Goal: Obtain resource: Download file/media

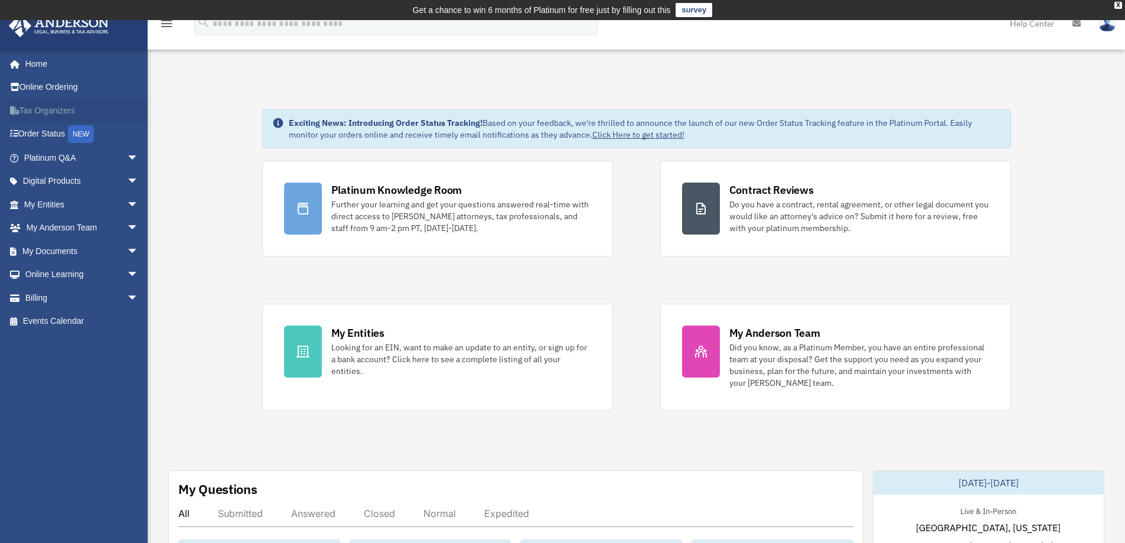
click at [56, 109] on link "Tax Organizers" at bounding box center [82, 111] width 148 height 24
click at [127, 204] on span "arrow_drop_down" at bounding box center [139, 204] width 24 height 24
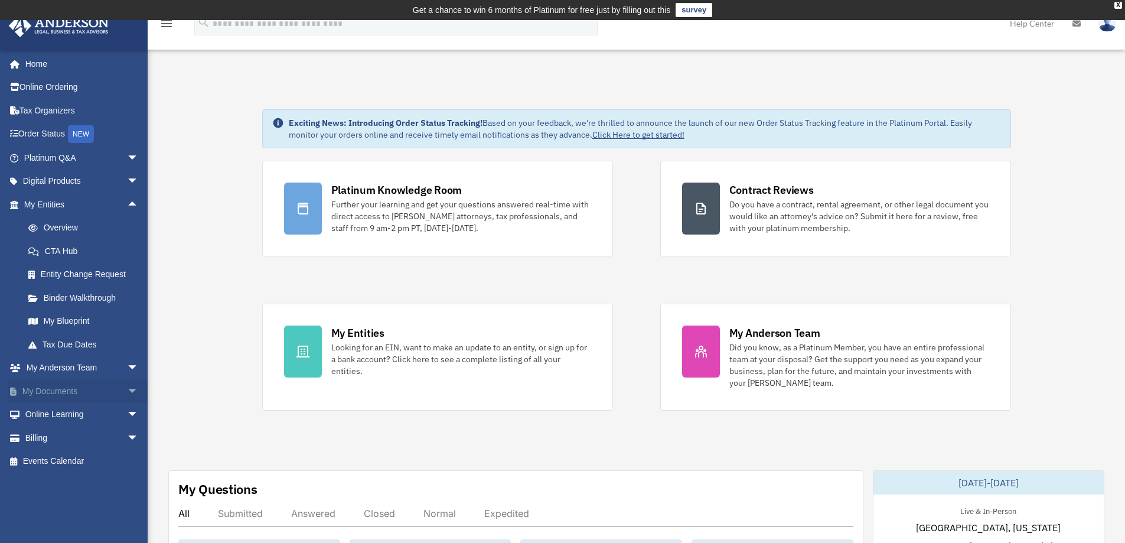
click at [127, 390] on span "arrow_drop_down" at bounding box center [139, 391] width 24 height 24
click at [51, 412] on link "Box" at bounding box center [87, 415] width 140 height 24
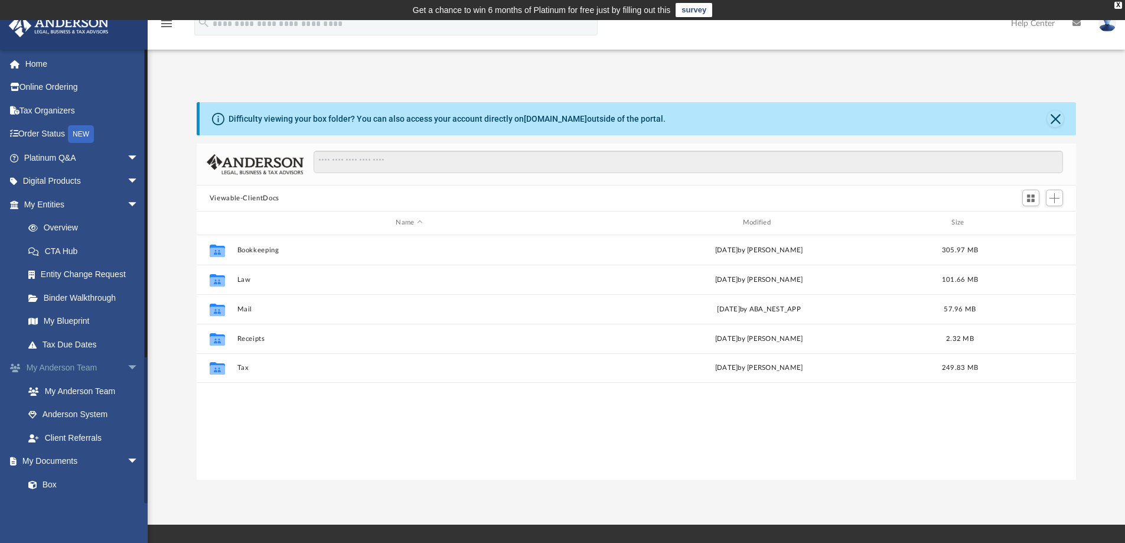
scroll to position [260, 870]
click at [127, 203] on span "arrow_drop_down" at bounding box center [139, 204] width 24 height 24
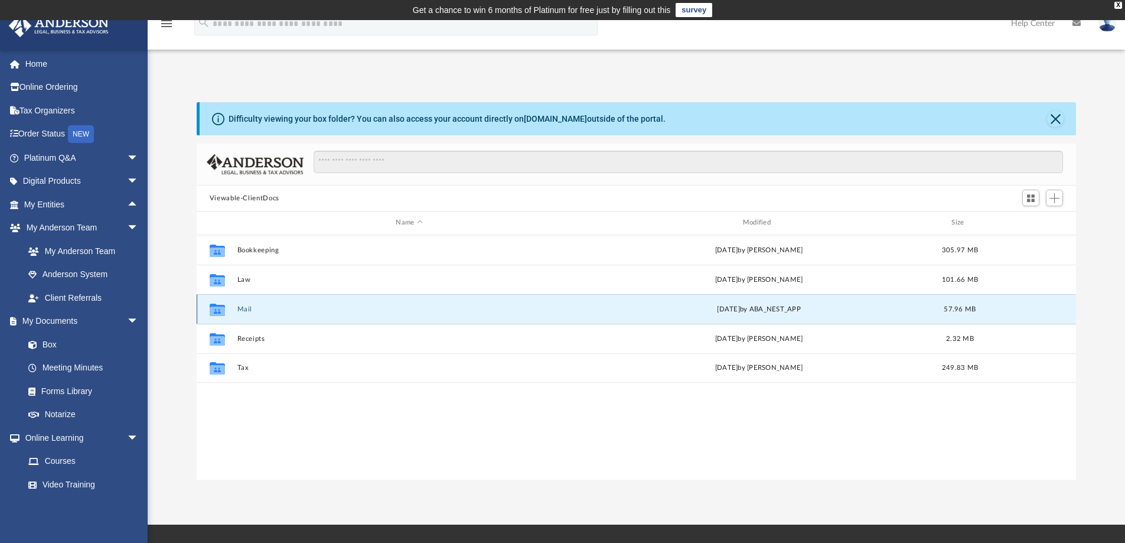
click at [260, 310] on button "Mail" at bounding box center [409, 309] width 344 height 8
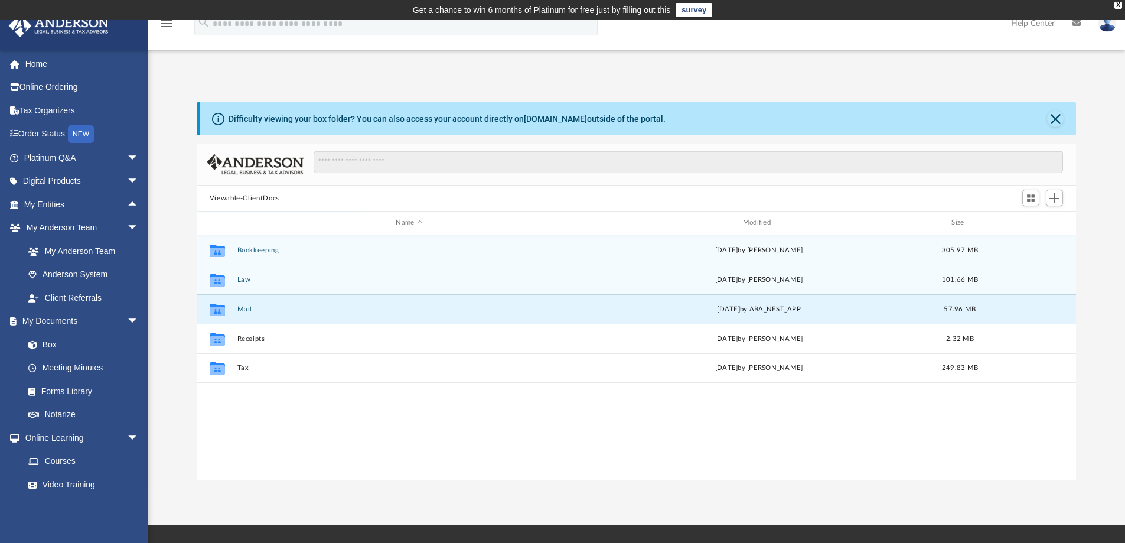
scroll to position [223, 870]
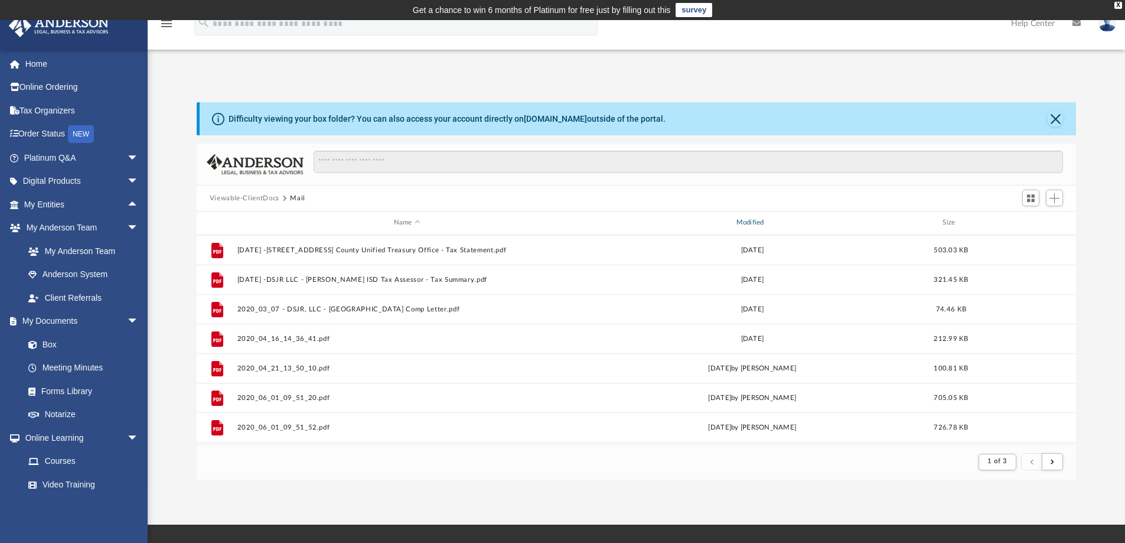
click at [749, 223] on div "Modified" at bounding box center [752, 222] width 340 height 11
click at [753, 217] on div "Modified" at bounding box center [752, 222] width 340 height 11
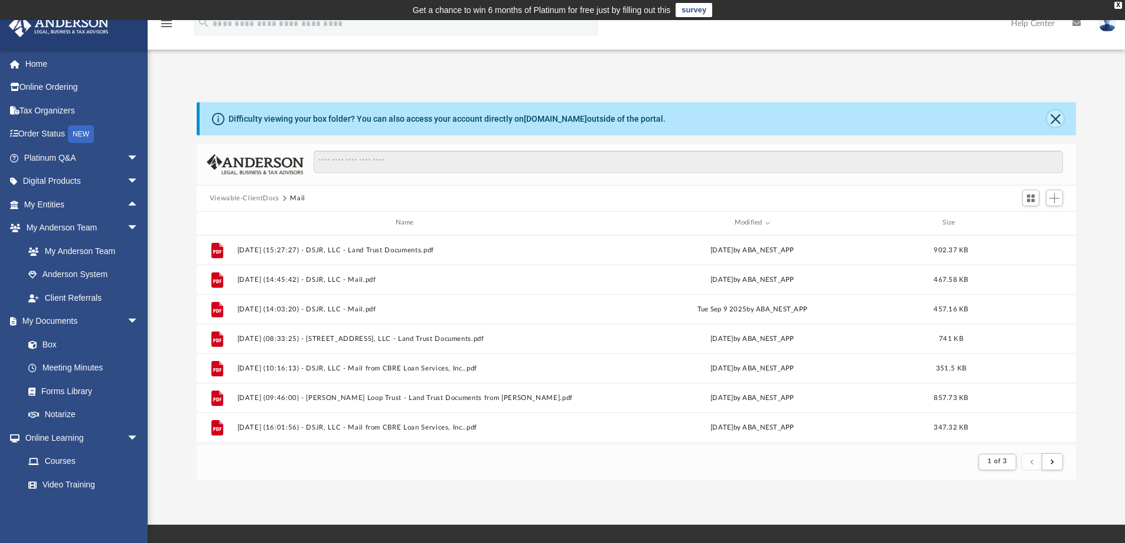
click at [1051, 115] on button "Close" at bounding box center [1055, 118] width 17 height 17
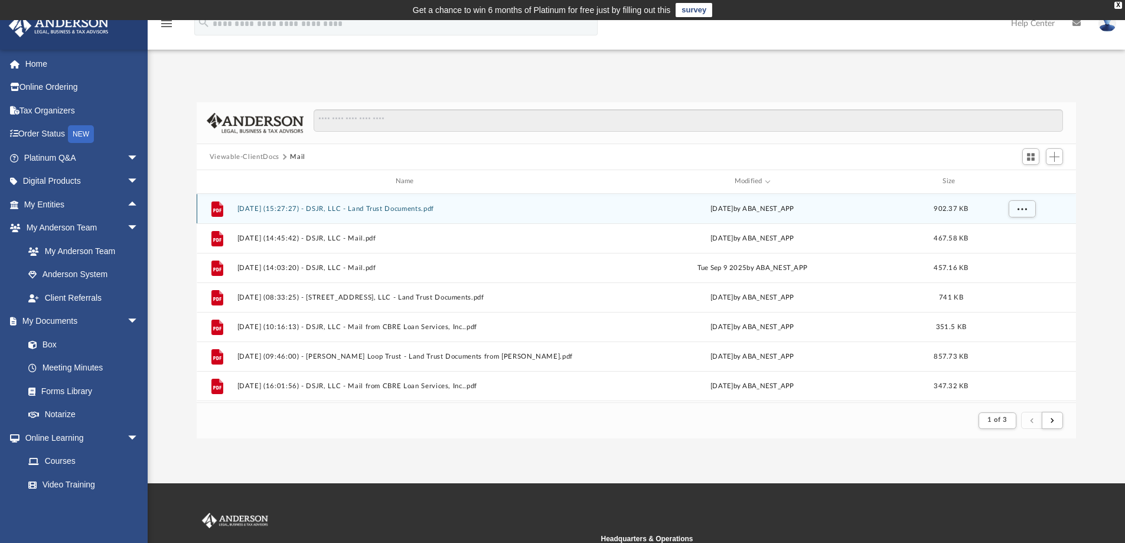
click at [337, 208] on button "2025.10.01 (15:27:27) - DSJR, LLC - Land Trust Documents.pdf" at bounding box center [407, 209] width 340 height 8
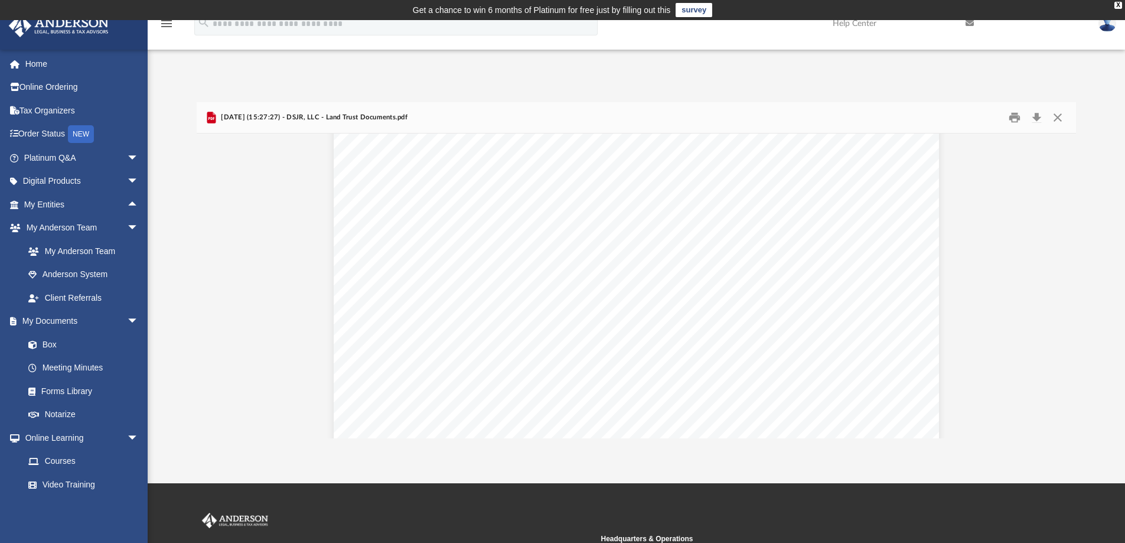
scroll to position [3306, 0]
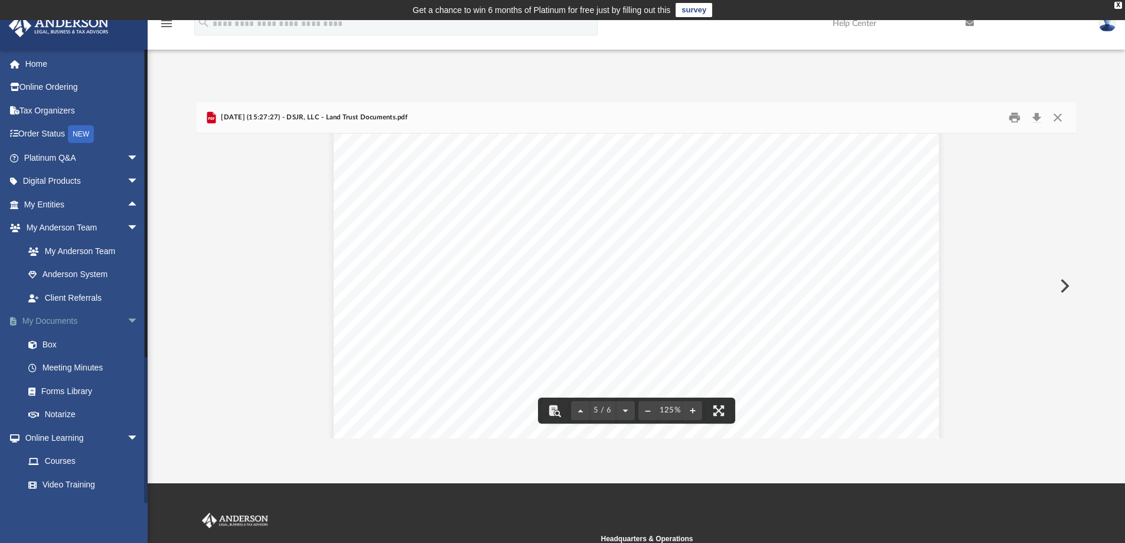
click at [127, 318] on span "arrow_drop_down" at bounding box center [139, 321] width 24 height 24
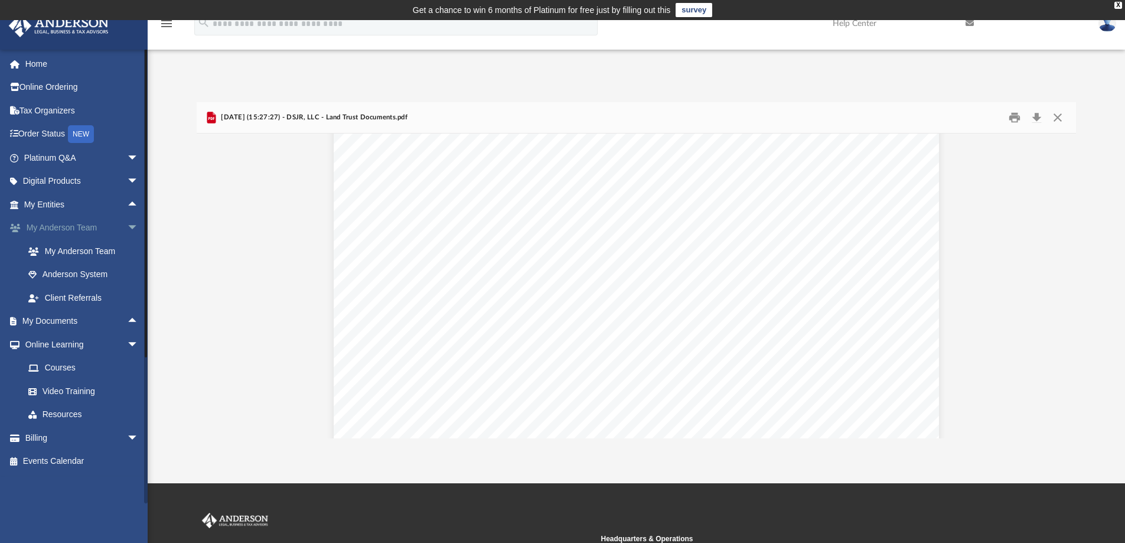
click at [127, 225] on span "arrow_drop_down" at bounding box center [139, 228] width 24 height 24
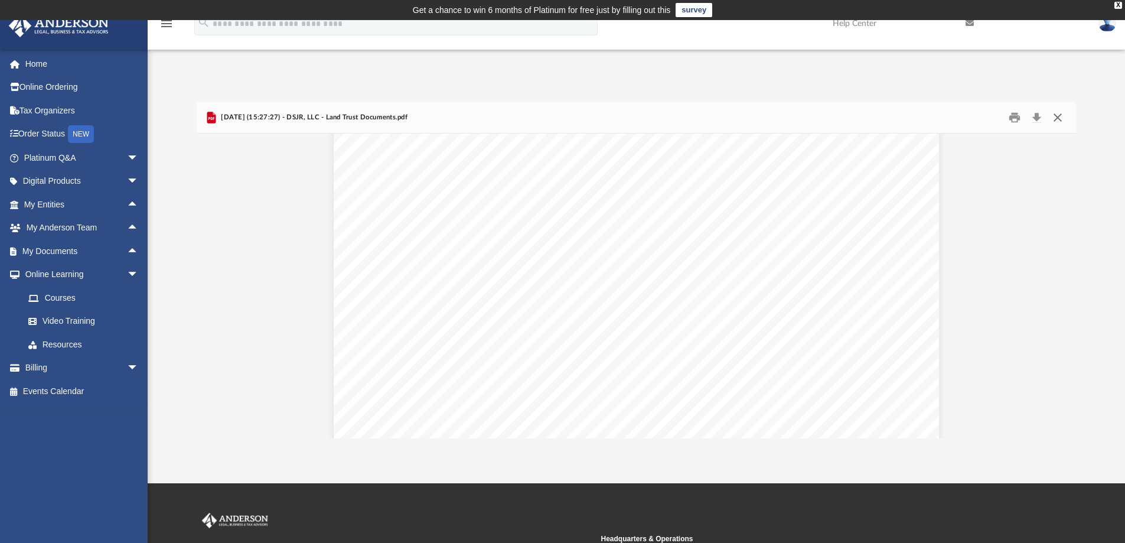
click at [1055, 116] on button "Close" at bounding box center [1057, 118] width 21 height 18
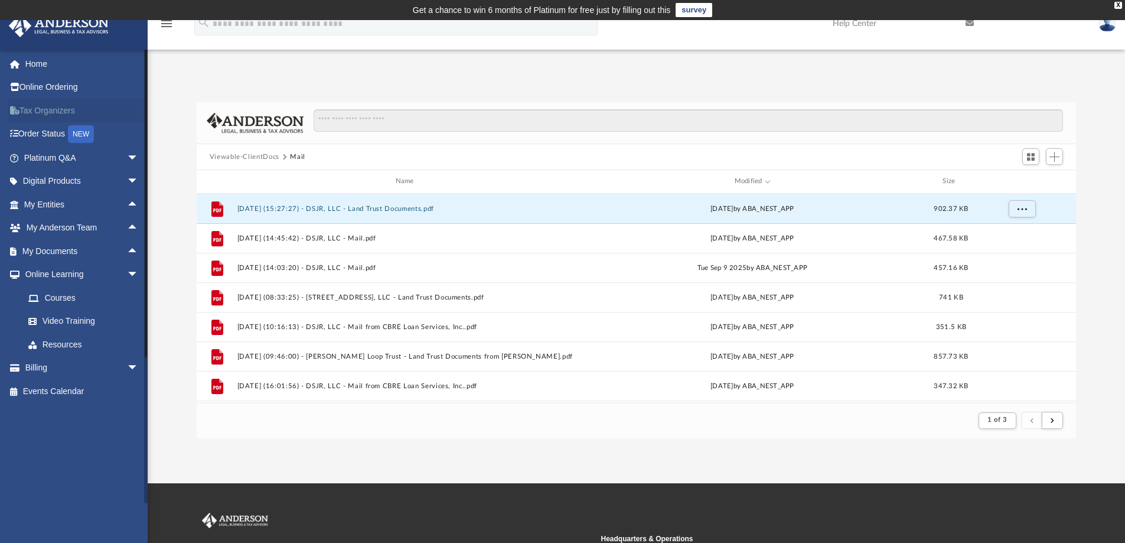
click at [48, 108] on link "Tax Organizers" at bounding box center [82, 111] width 148 height 24
